Goal: Transaction & Acquisition: Purchase product/service

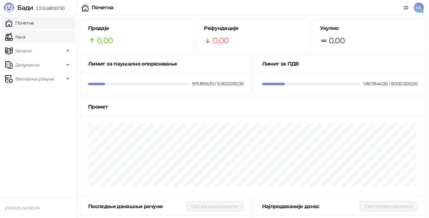
click at [25, 40] on link "Каса" at bounding box center [15, 37] width 20 height 13
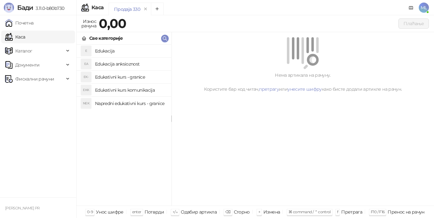
click at [109, 50] on h4 "Edukacija" at bounding box center [130, 51] width 71 height 10
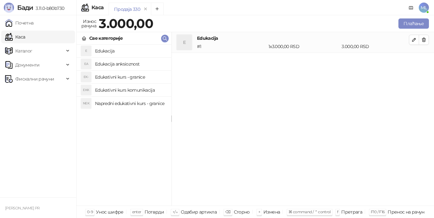
click at [415, 17] on div "Продаја 330 Износ рачуна 3.000,00 Плаћање Све категорије E Edukacija EA Edukaci…" at bounding box center [255, 116] width 358 height 203
click at [415, 25] on button "Плаћање" at bounding box center [414, 23] width 31 height 10
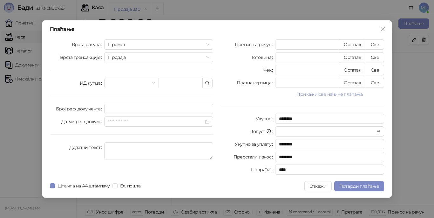
drag, startPoint x: 376, startPoint y: 44, endPoint x: 265, endPoint y: 104, distance: 126.6
click at [375, 44] on button "Све" at bounding box center [375, 44] width 18 height 10
type input "****"
click at [340, 187] on span "Потврди плаћање" at bounding box center [360, 186] width 40 height 6
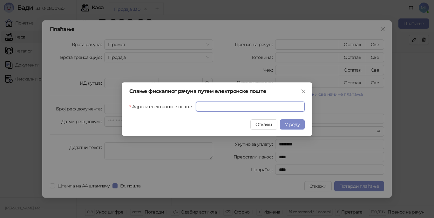
click at [232, 106] on input "Адреса електронске поште" at bounding box center [250, 106] width 109 height 10
type input "**********"
click at [297, 124] on span "У реду" at bounding box center [292, 124] width 15 height 6
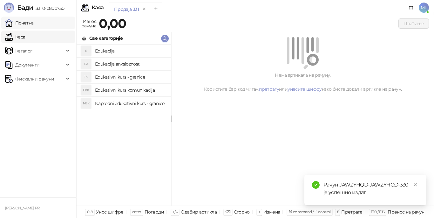
click at [34, 22] on link "Почетна" at bounding box center [19, 23] width 29 height 13
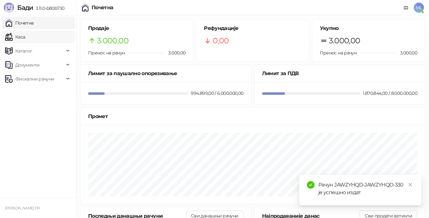
click at [25, 39] on link "Каса" at bounding box center [15, 37] width 20 height 13
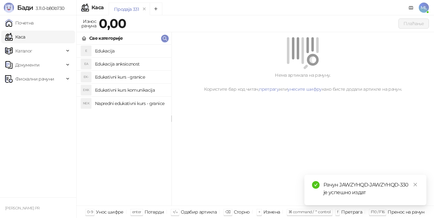
click at [107, 51] on h4 "Edukacija" at bounding box center [130, 51] width 71 height 10
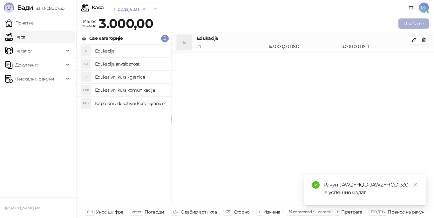
click at [409, 25] on button "Плаћање" at bounding box center [414, 23] width 31 height 10
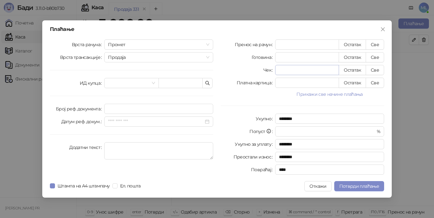
drag, startPoint x: 381, startPoint y: 44, endPoint x: 326, endPoint y: 74, distance: 62.6
click at [381, 44] on button "Све" at bounding box center [375, 44] width 18 height 10
type input "****"
click at [353, 186] on span "Потврди плаћање" at bounding box center [360, 186] width 40 height 6
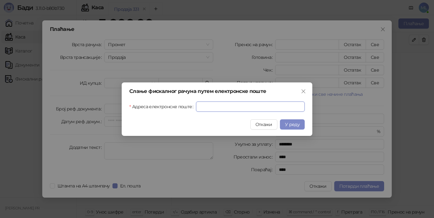
click at [213, 107] on input "Адреса електронске поште" at bounding box center [250, 106] width 109 height 10
type input "**********"
click at [294, 123] on span "У реду" at bounding box center [292, 124] width 15 height 6
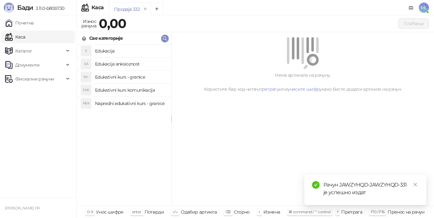
click at [98, 53] on h4 "Edukacija" at bounding box center [130, 51] width 71 height 10
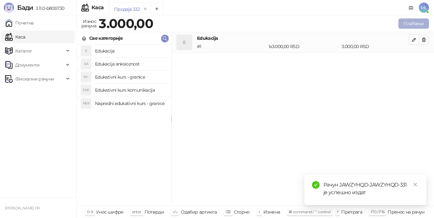
click at [414, 23] on button "Плаћање" at bounding box center [414, 23] width 31 height 10
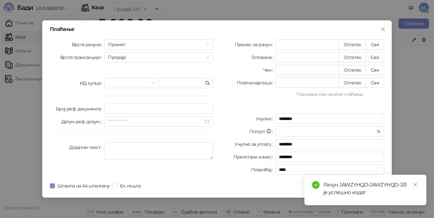
drag, startPoint x: 377, startPoint y: 45, endPoint x: 242, endPoint y: 68, distance: 137.7
click at [375, 45] on button "Све" at bounding box center [375, 44] width 18 height 10
type input "****"
click at [121, 187] on label "Ел. пошта" at bounding box center [128, 185] width 31 height 7
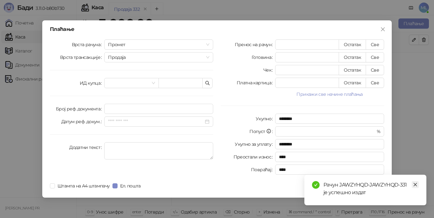
click at [417, 185] on icon "close" at bounding box center [415, 184] width 4 height 4
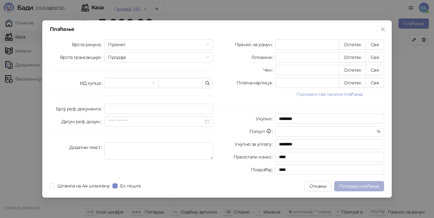
click at [355, 186] on span "Потврди плаћање" at bounding box center [360, 186] width 40 height 6
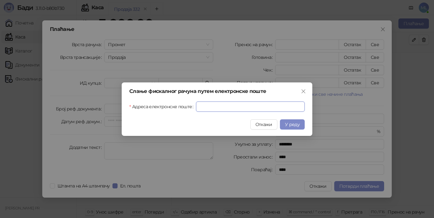
click at [266, 105] on input "Адреса електронске поште" at bounding box center [250, 106] width 109 height 10
type input "**********"
click at [291, 125] on span "У реду" at bounding box center [292, 124] width 15 height 6
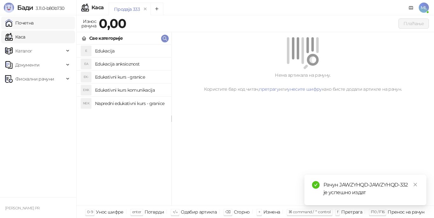
click at [22, 22] on link "Почетна" at bounding box center [19, 23] width 29 height 13
